Goal: Transaction & Acquisition: Subscribe to service/newsletter

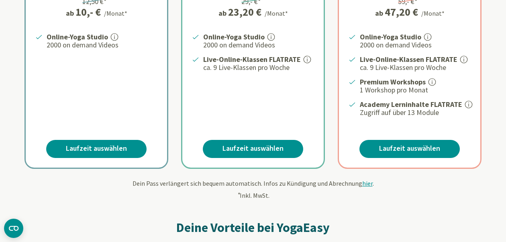
scroll to position [241, 0]
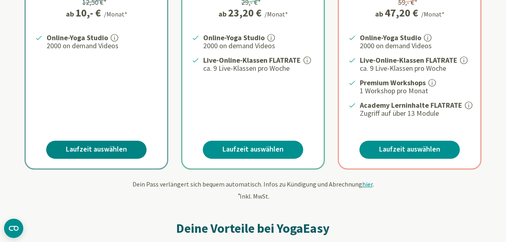
click at [91, 147] on link "Laufzeit auswählen" at bounding box center [96, 150] width 100 height 18
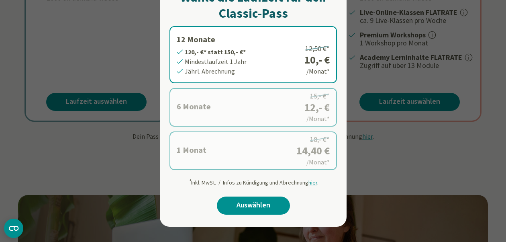
scroll to position [281, 0]
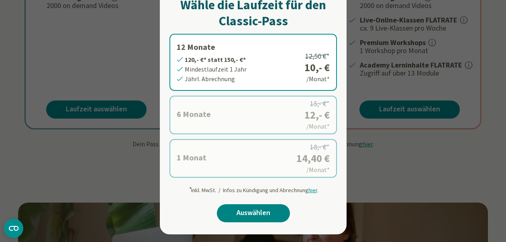
click at [252, 211] on link "Auswählen" at bounding box center [253, 213] width 73 height 18
